Goal: Task Accomplishment & Management: Manage account settings

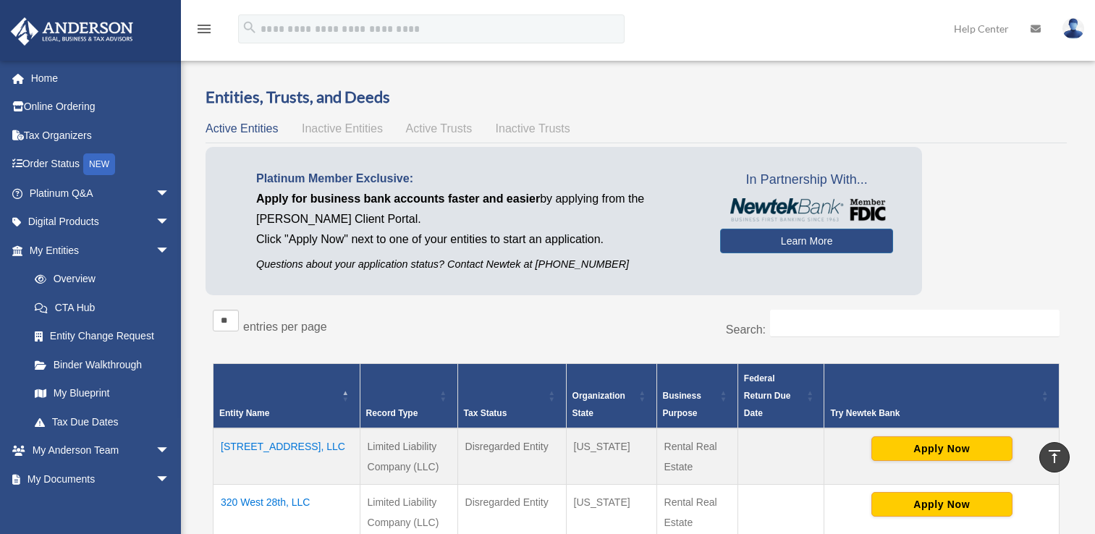
scroll to position [308, 0]
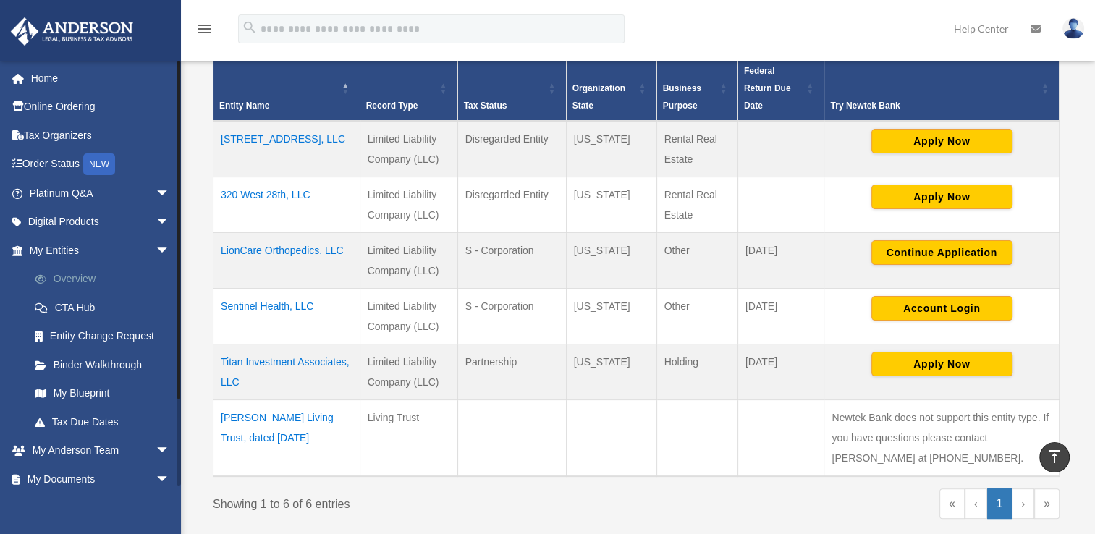
click at [109, 276] on link "Overview" at bounding box center [106, 279] width 172 height 29
click at [102, 384] on link "My Blueprint" at bounding box center [106, 393] width 172 height 29
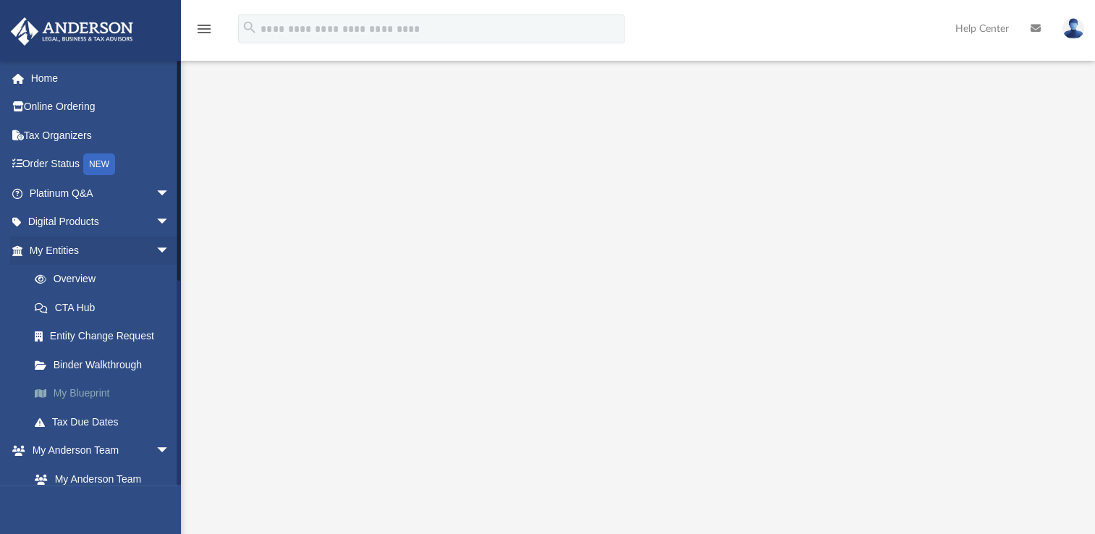
click at [96, 397] on link "My Blueprint" at bounding box center [106, 393] width 172 height 29
click at [1073, 29] on img at bounding box center [1073, 28] width 22 height 21
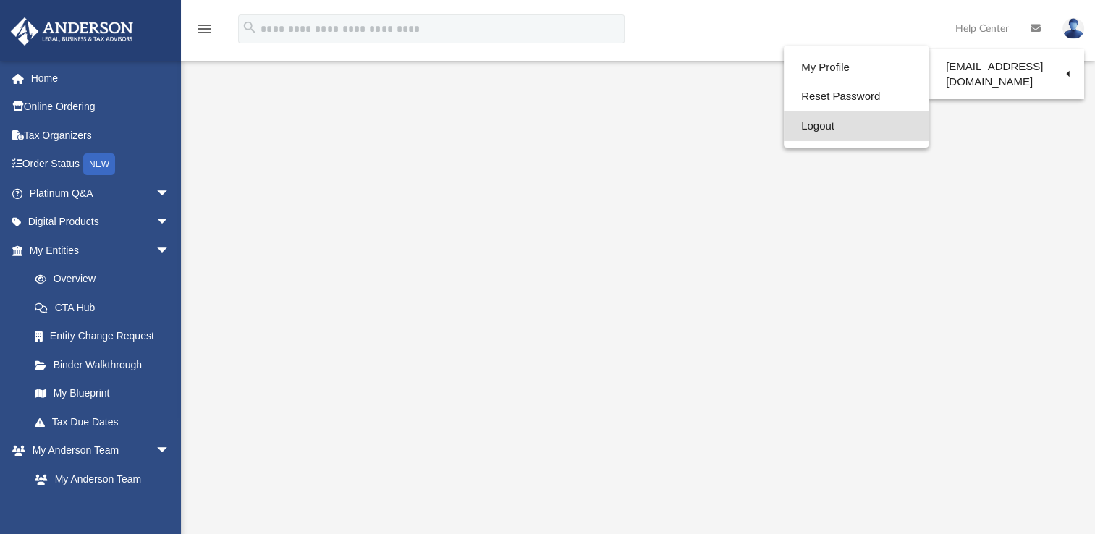
click at [793, 123] on link "Logout" at bounding box center [856, 126] width 145 height 30
